Goal: Task Accomplishment & Management: Complete application form

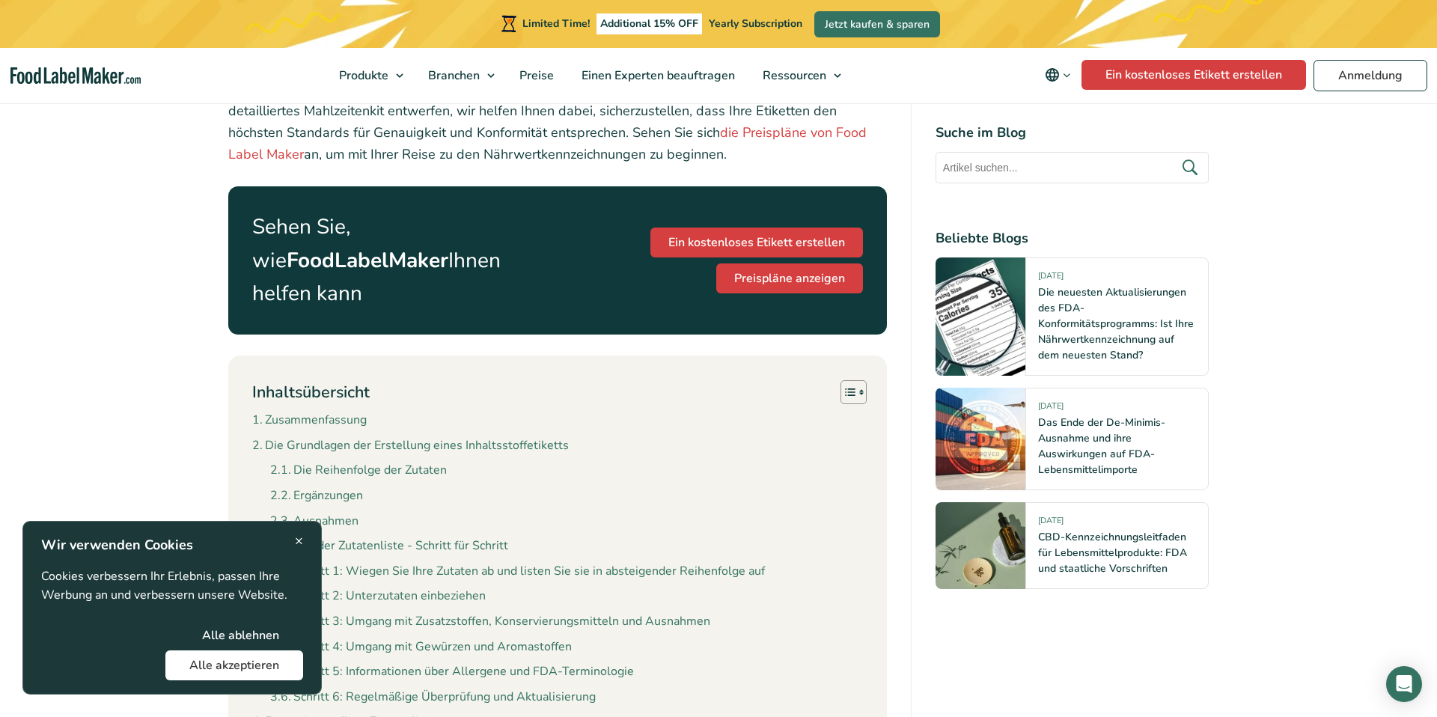
click at [298, 534] on span "×" at bounding box center [299, 541] width 8 height 20
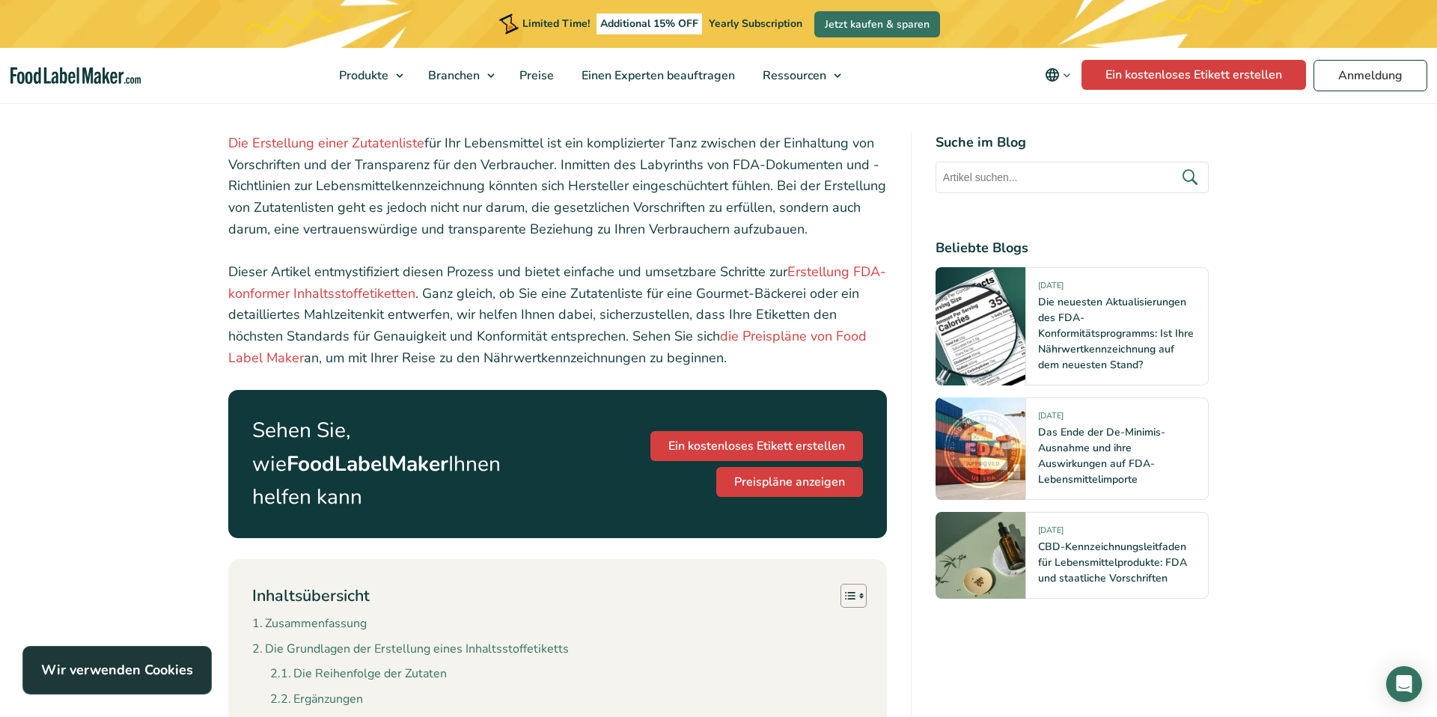
scroll to position [370, 0]
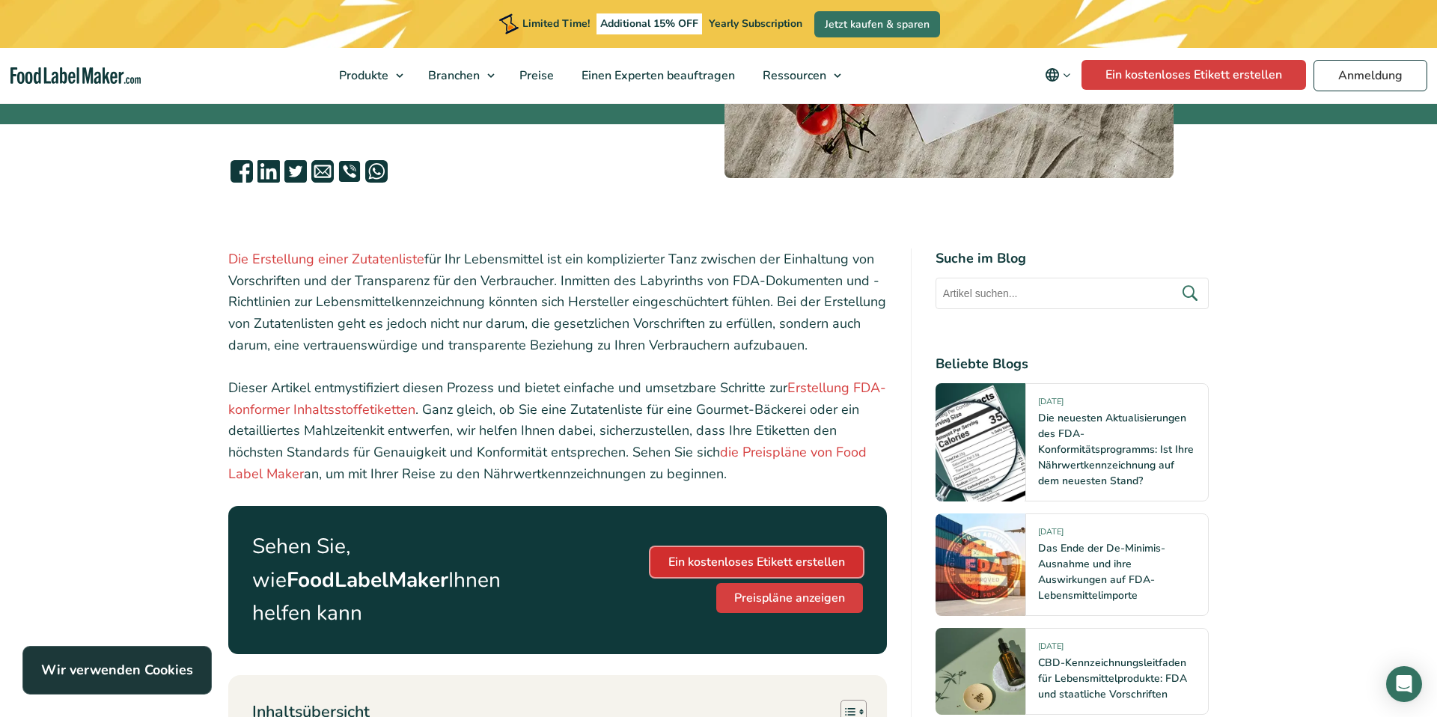
click at [680, 547] on link "Ein kostenloses Etikett erstellen" at bounding box center [757, 562] width 213 height 30
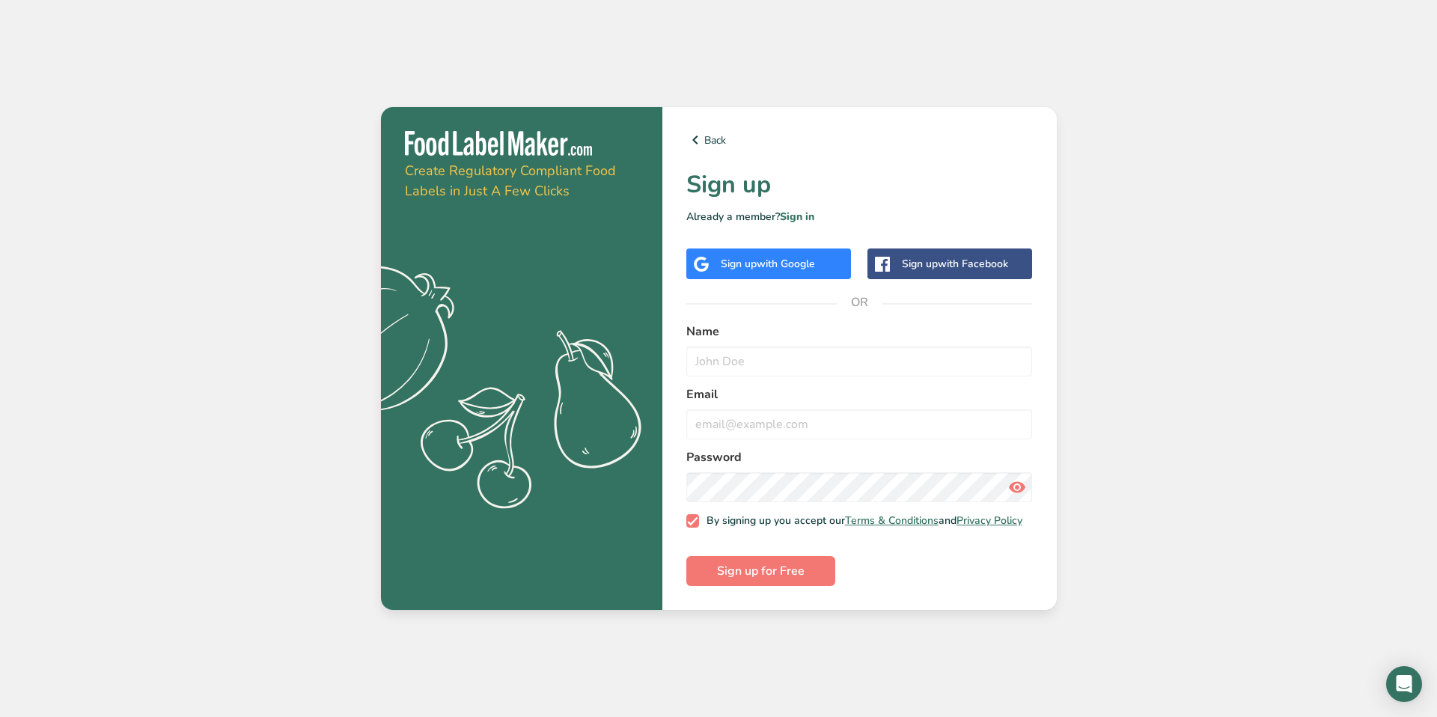
click at [718, 267] on div "Sign up with Google" at bounding box center [768, 264] width 165 height 31
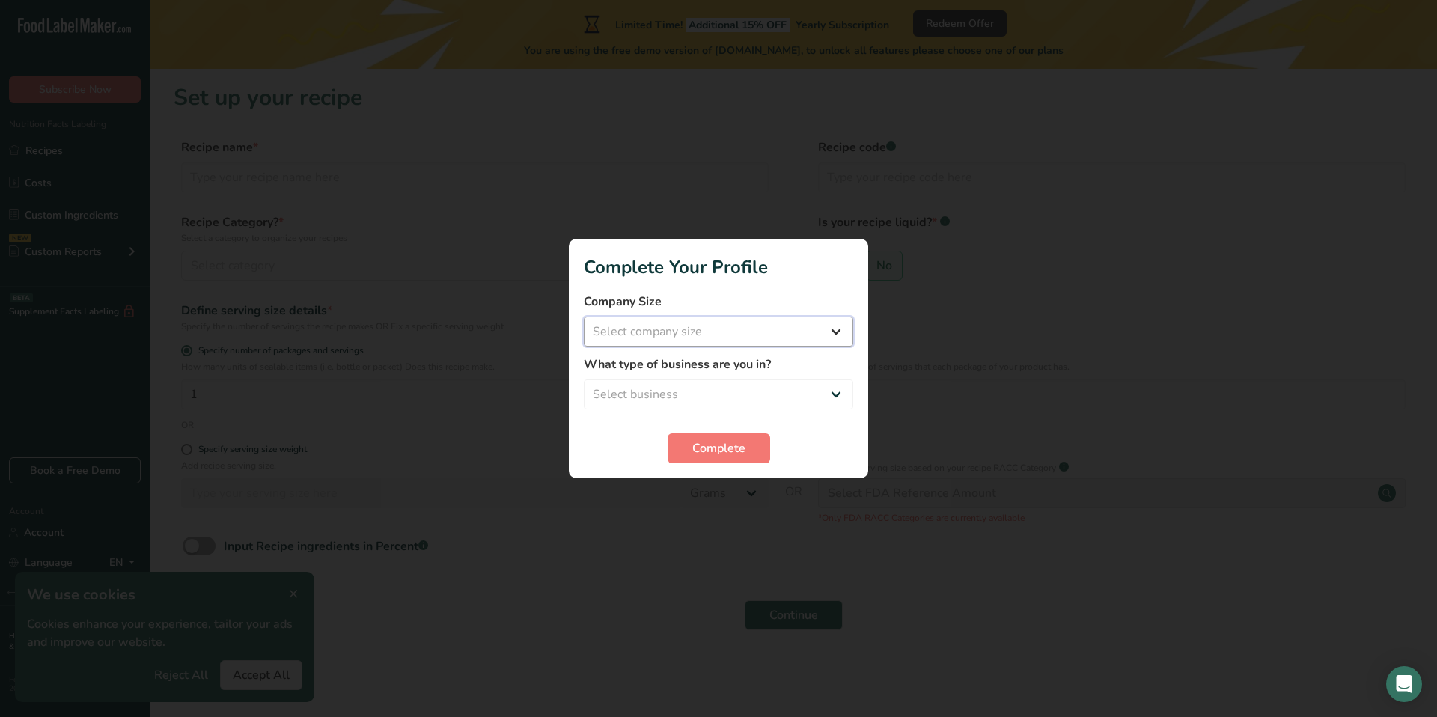
click at [705, 332] on select "Select company size Fewer than 10 Employees 10 to 50 Employees 51 to 500 Employ…" at bounding box center [718, 332] width 269 height 30
select select "1"
click at [584, 317] on select "Select company size Fewer than 10 Employees 10 to 50 Employees 51 to 500 Employ…" at bounding box center [718, 332] width 269 height 30
click at [677, 383] on select "Select business Packaged Food Manufacturer Restaurant & Cafe Bakery Meal Plans …" at bounding box center [718, 395] width 269 height 30
select select "8"
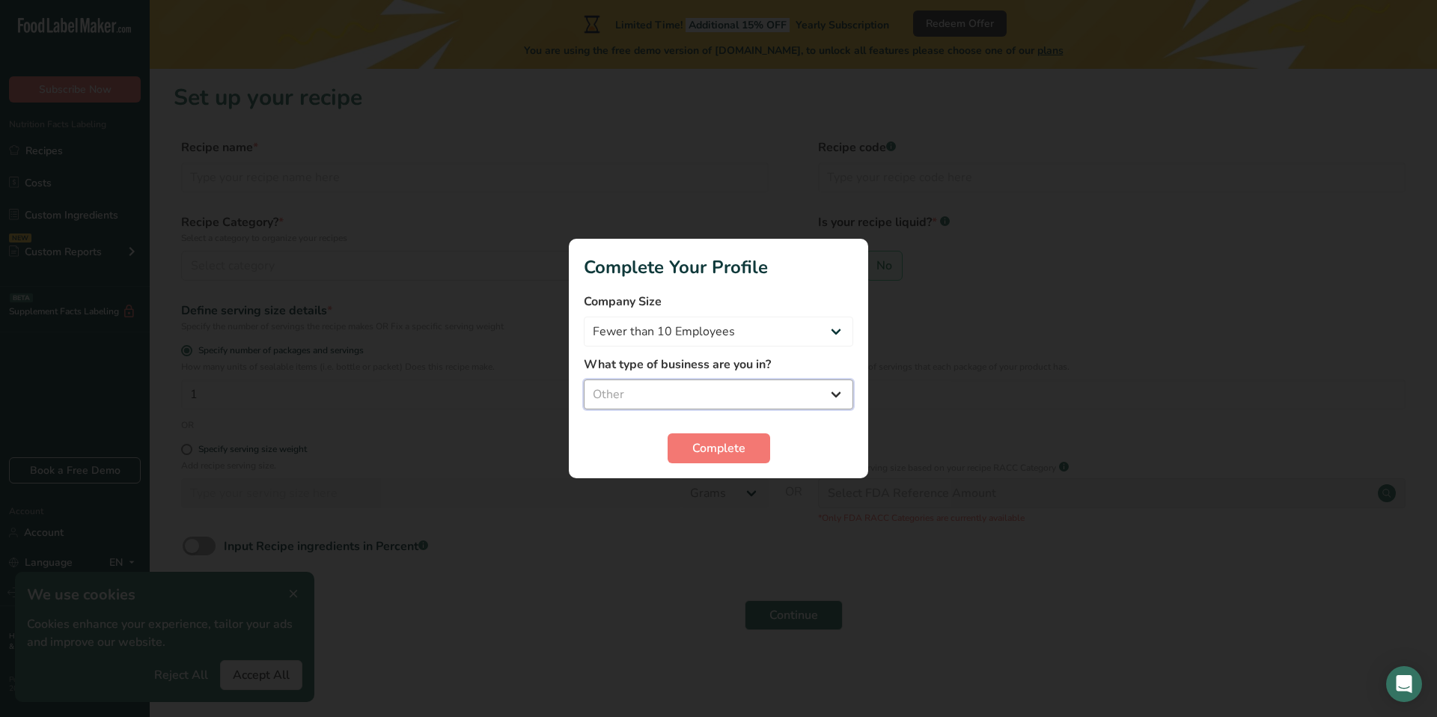
click at [584, 380] on select "Select business Packaged Food Manufacturer Restaurant & Cafe Bakery Meal Plans …" at bounding box center [718, 395] width 269 height 30
click at [684, 445] on button "Complete" at bounding box center [719, 448] width 103 height 30
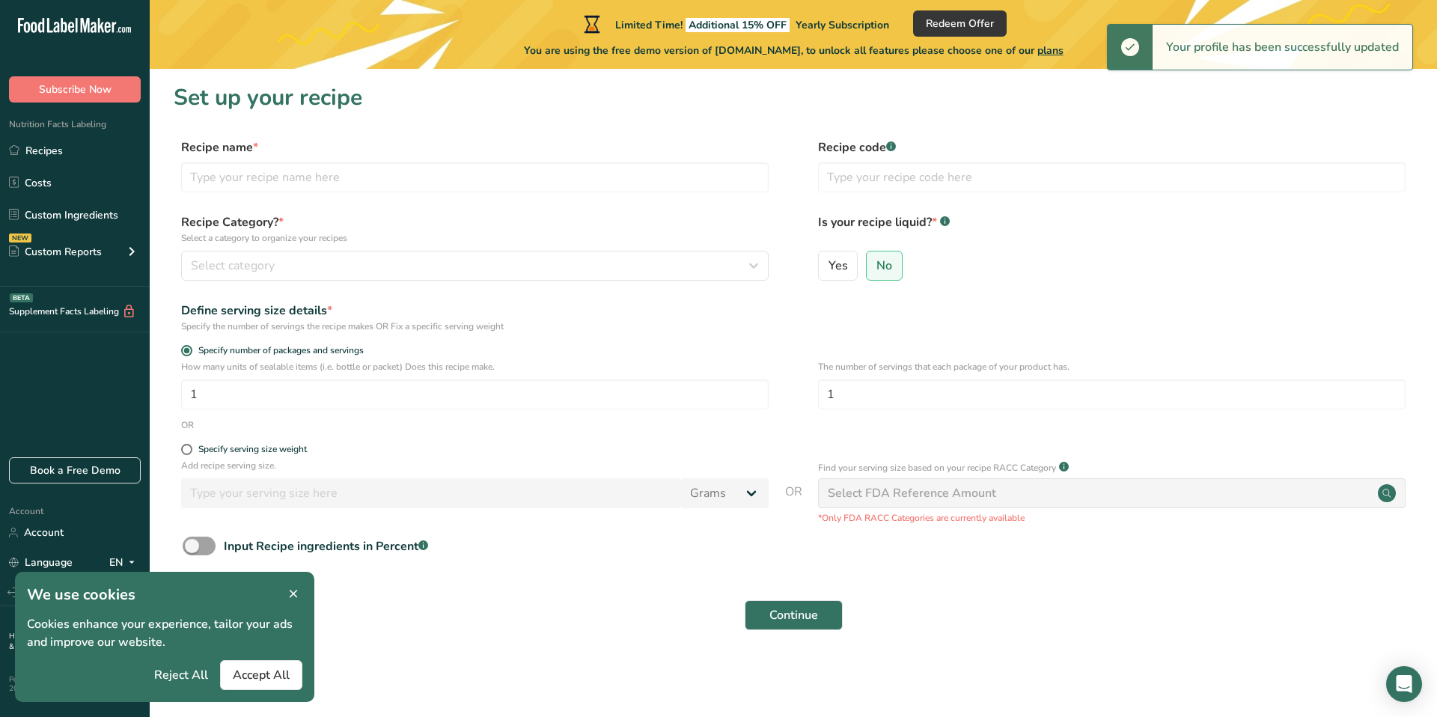
click at [291, 588] on icon at bounding box center [293, 594] width 13 height 21
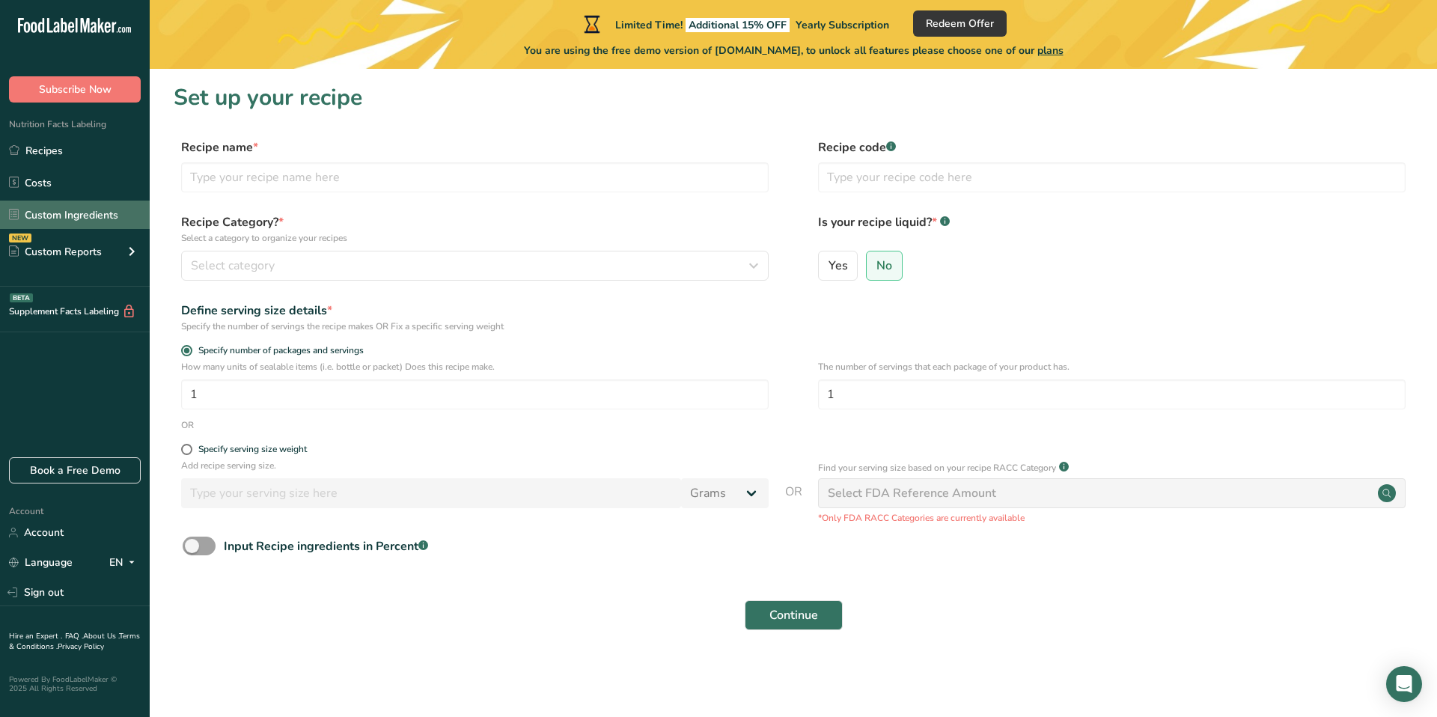
click at [109, 214] on link "Custom Ingredients" at bounding box center [75, 215] width 150 height 28
